Goal: Transaction & Acquisition: Purchase product/service

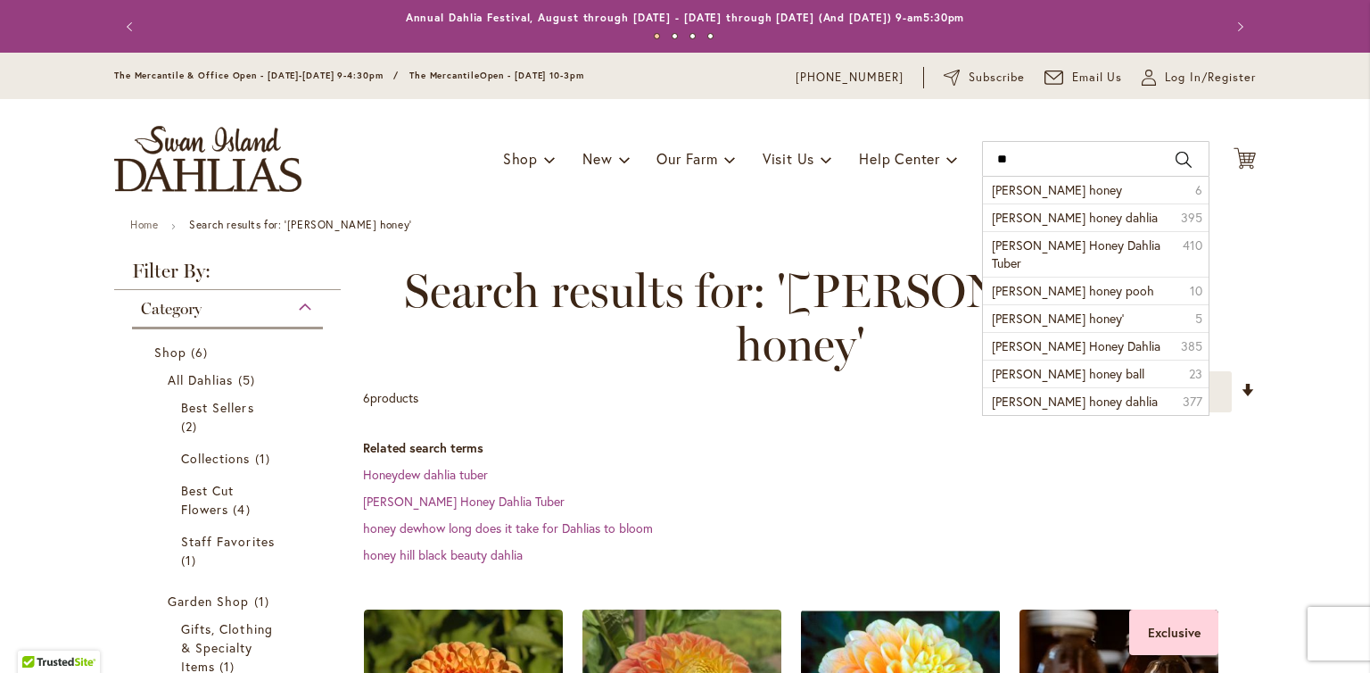
type input "*"
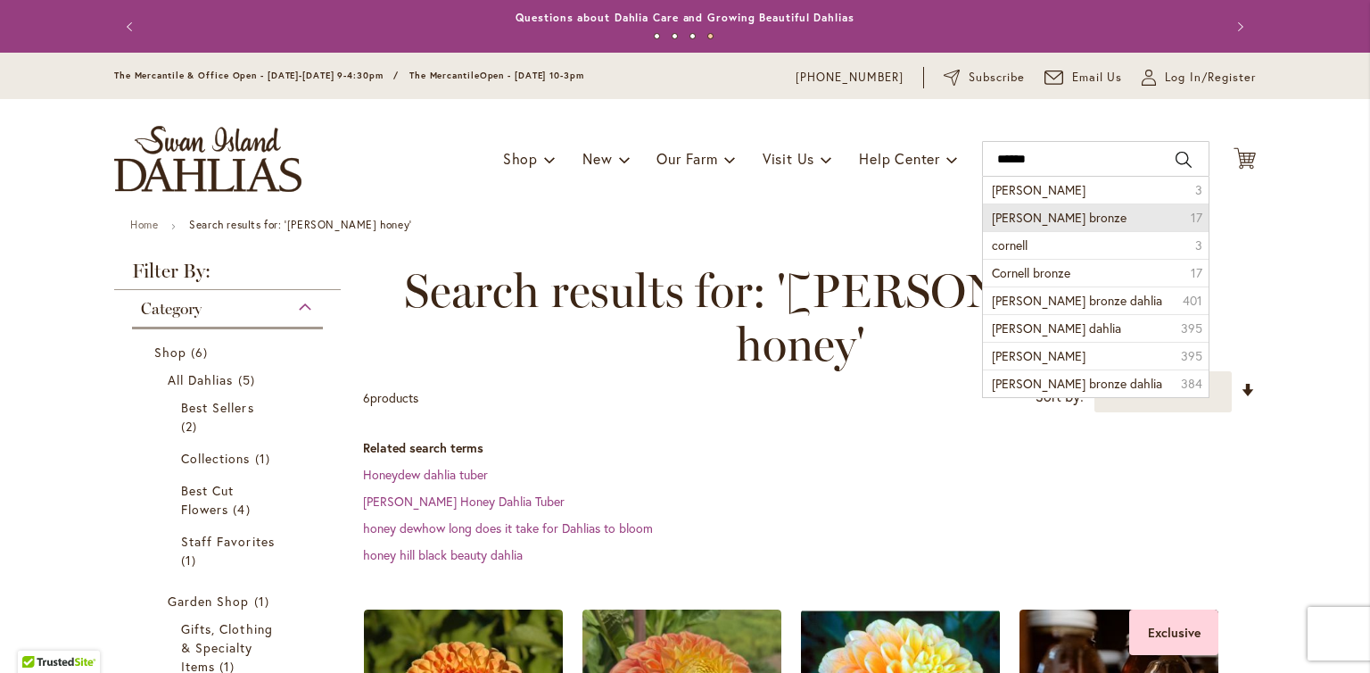
click at [1012, 218] on span "Cornel bronze" at bounding box center [1059, 217] width 135 height 17
type input "**********"
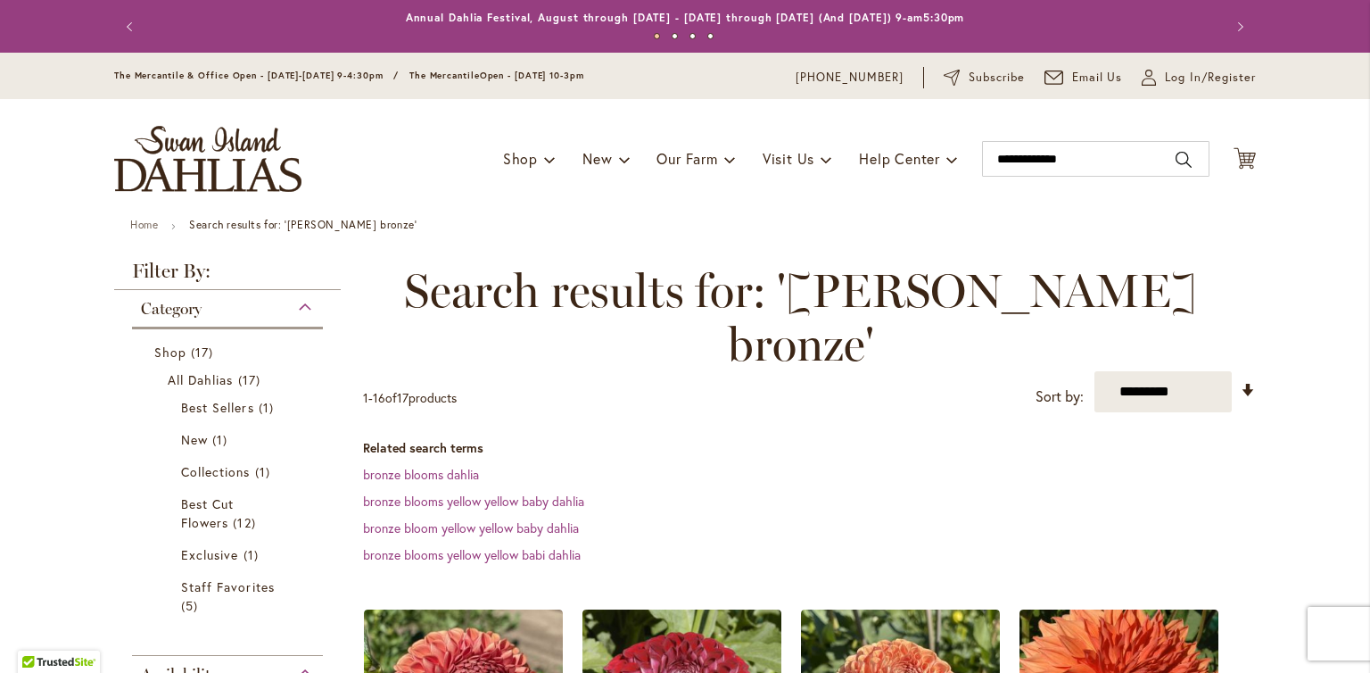
scroll to position [273, 0]
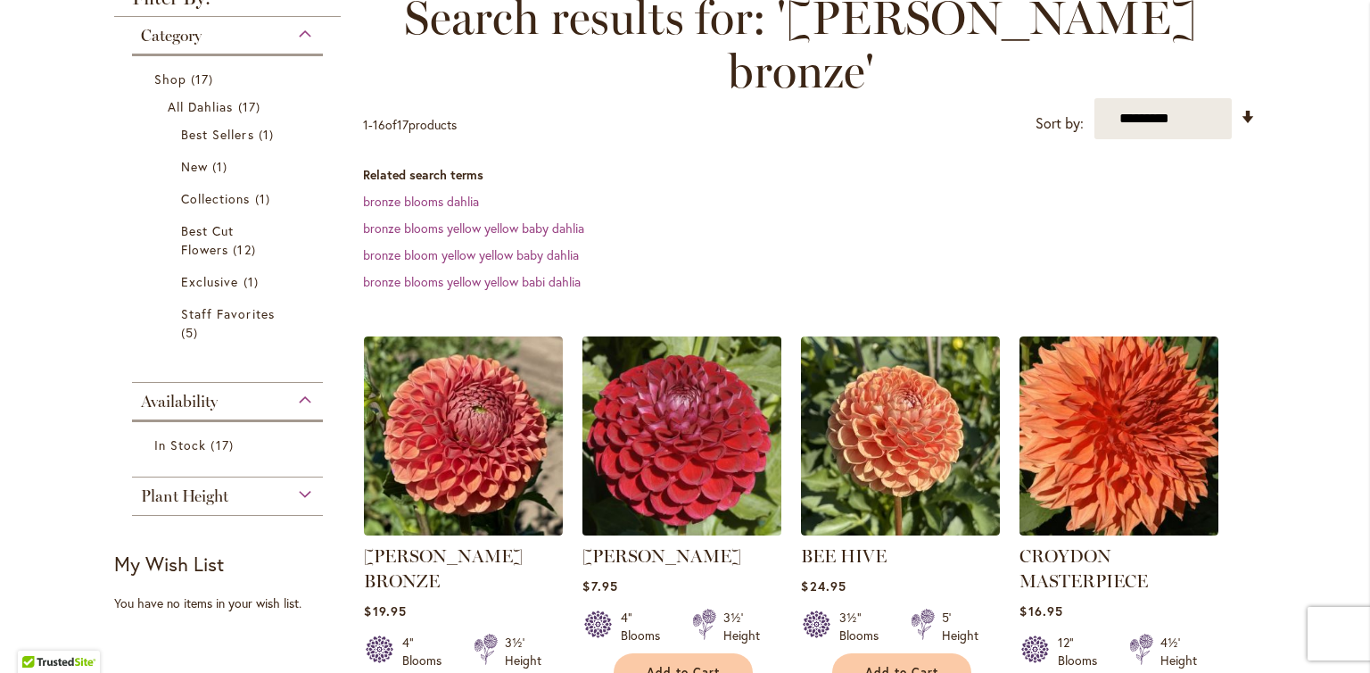
click at [697, 418] on img at bounding box center [682, 436] width 209 height 209
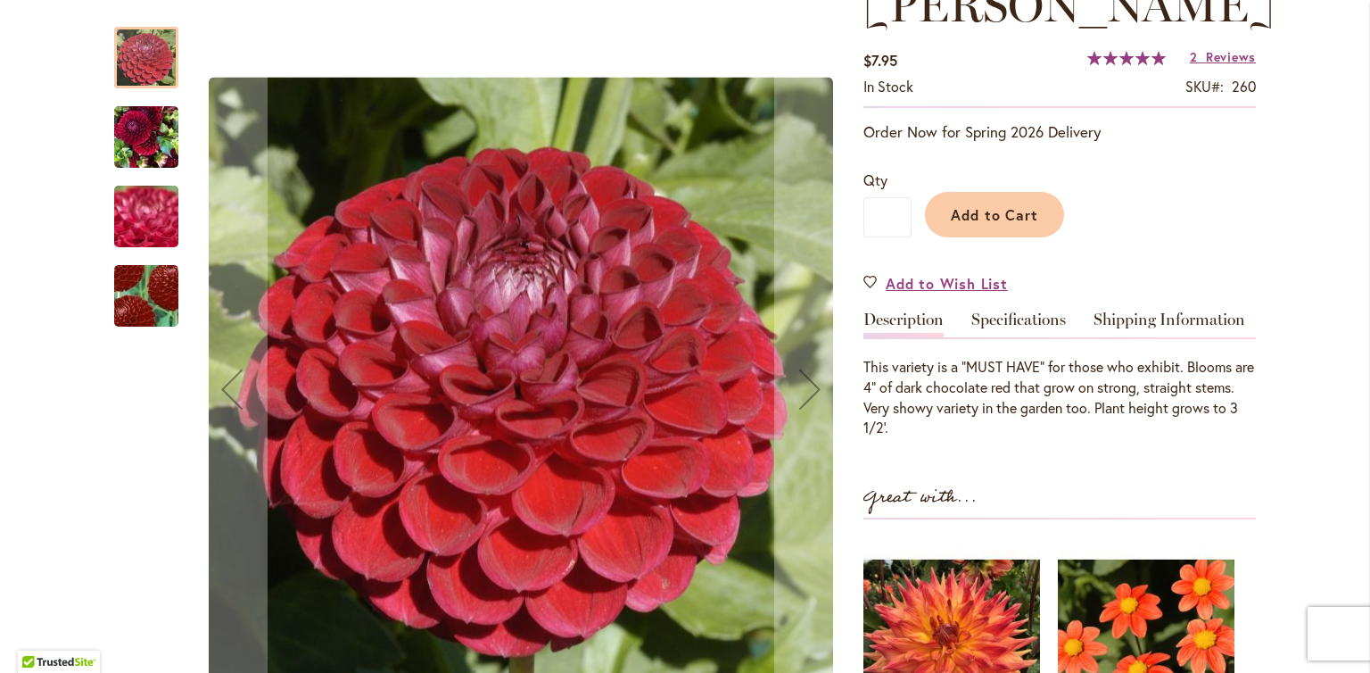
scroll to position [278, 0]
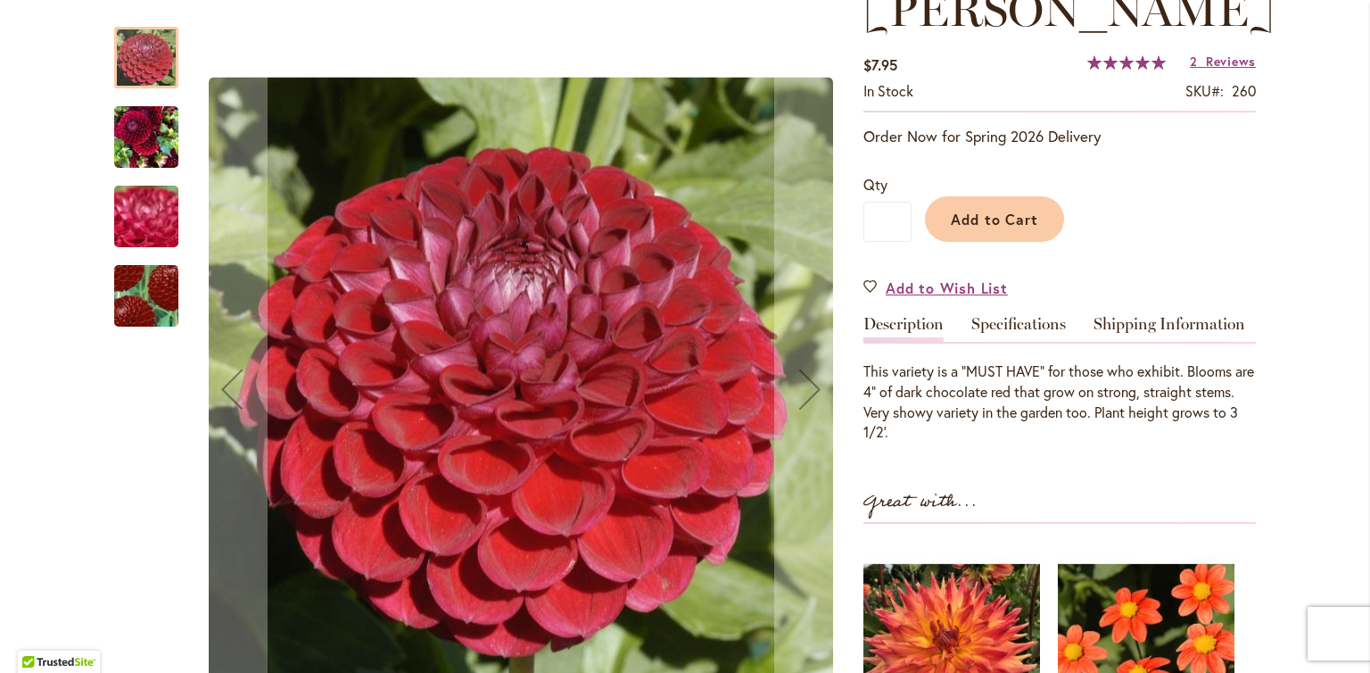
drag, startPoint x: 1335, startPoint y: 154, endPoint x: 1334, endPoint y: 134, distance: 20.5
